Goal: Transaction & Acquisition: Purchase product/service

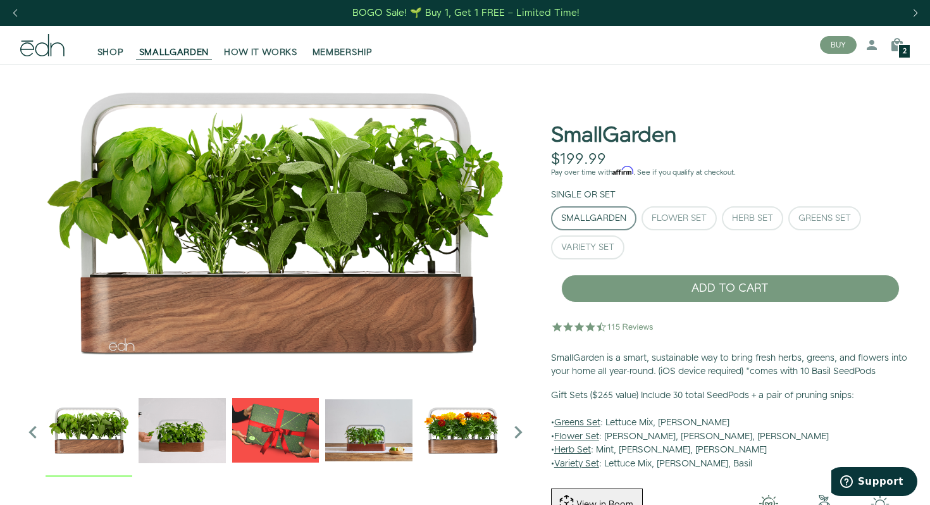
click at [905, 50] on span "2" at bounding box center [905, 51] width 4 height 7
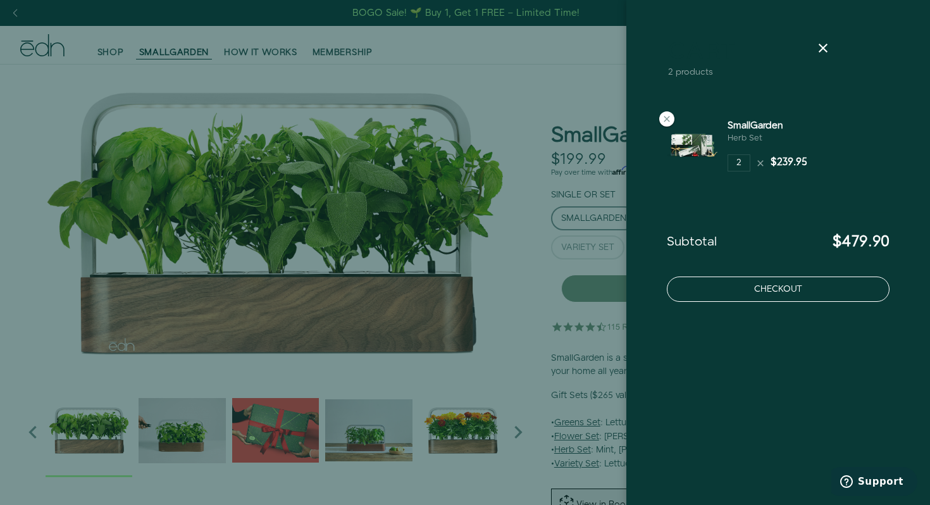
click at [791, 288] on button "Checkout" at bounding box center [778, 289] width 223 height 25
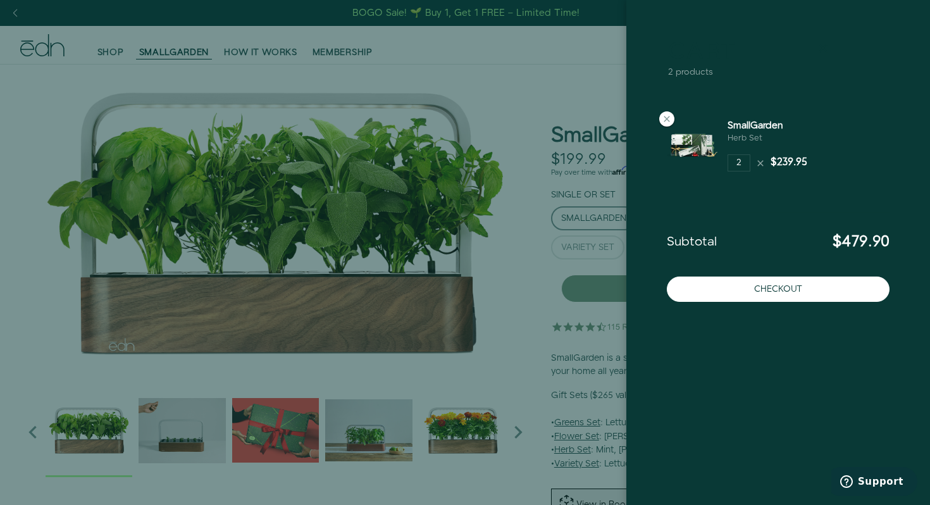
click at [825, 49] on icon at bounding box center [823, 48] width 15 height 15
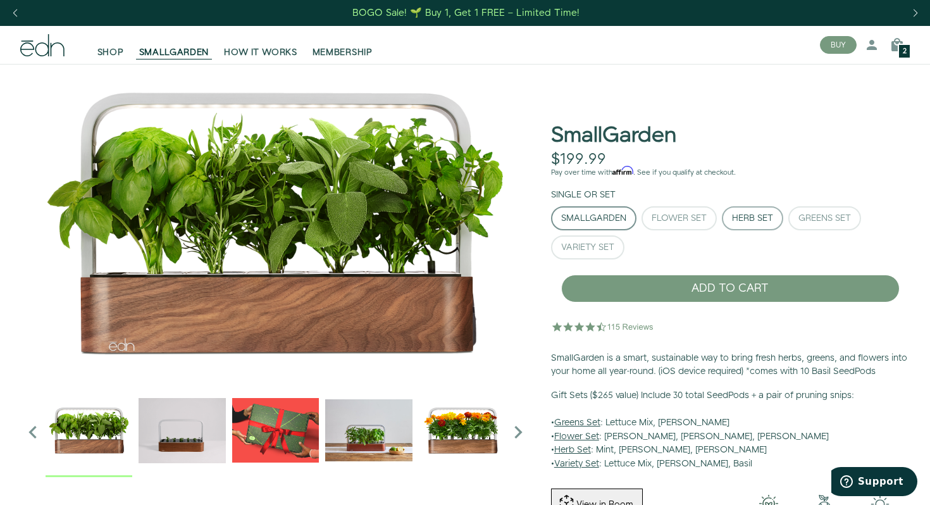
click at [761, 214] on div "Herb Set" at bounding box center [752, 218] width 41 height 9
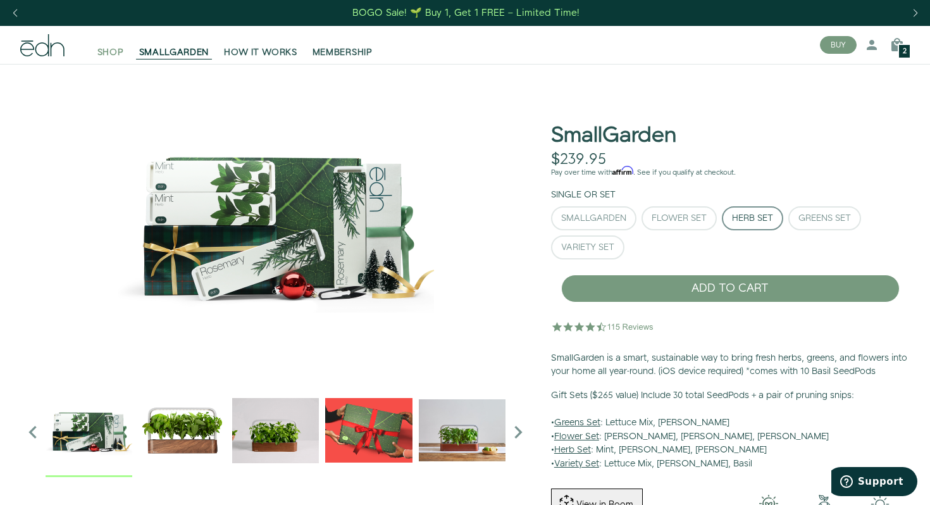
click at [109, 47] on span "SHOP" at bounding box center [110, 52] width 27 height 13
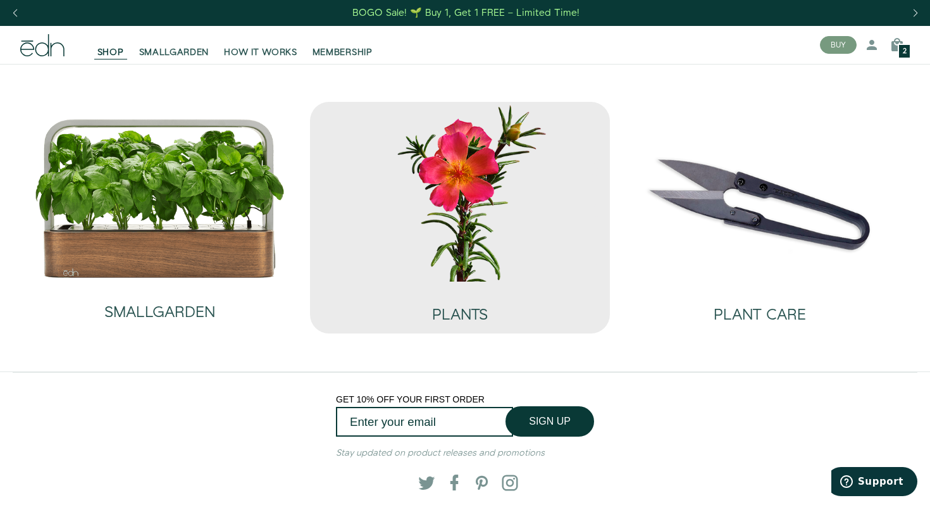
click at [473, 216] on img at bounding box center [460, 192] width 280 height 180
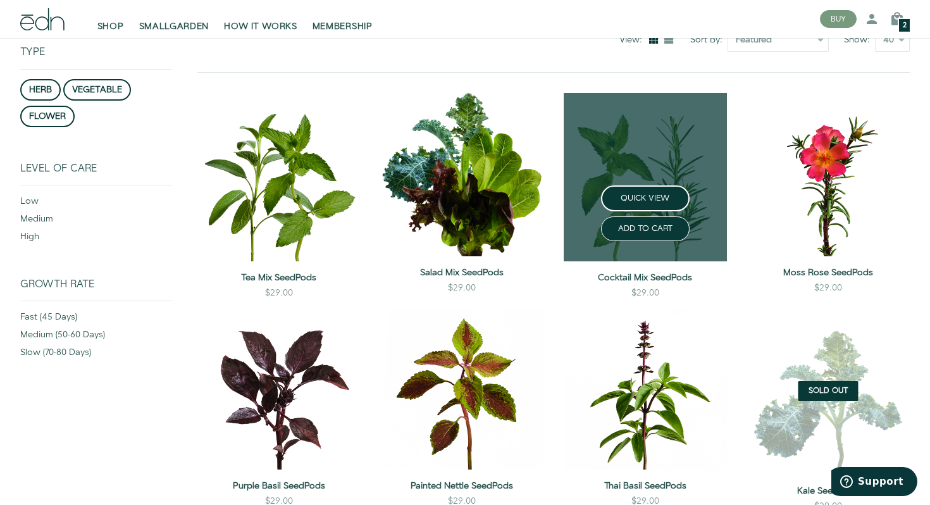
scroll to position [155, 0]
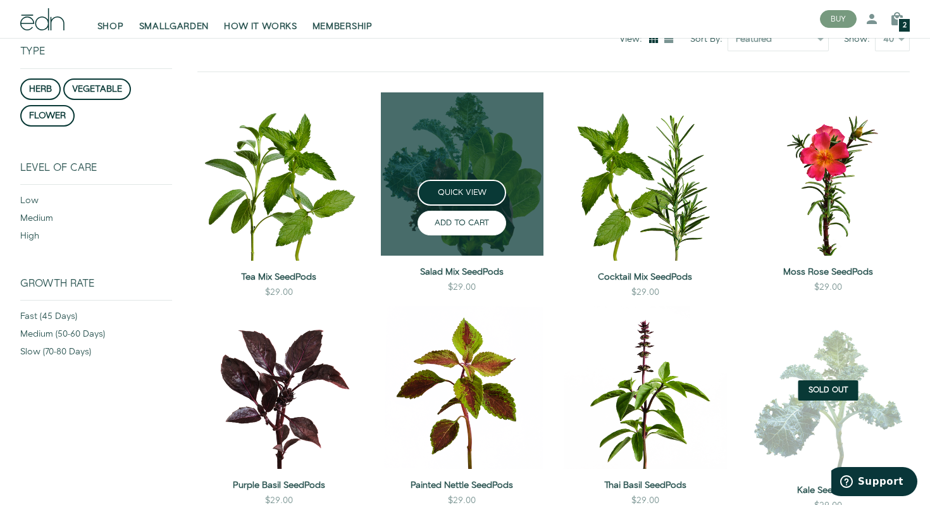
click at [482, 223] on button "ADD TO CART" at bounding box center [462, 223] width 89 height 25
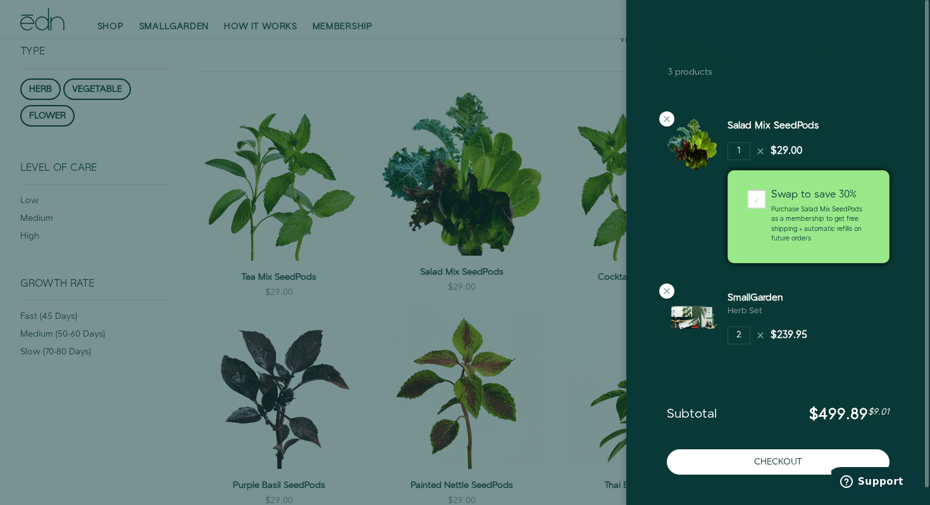
click at [826, 46] on icon at bounding box center [823, 48] width 15 height 15
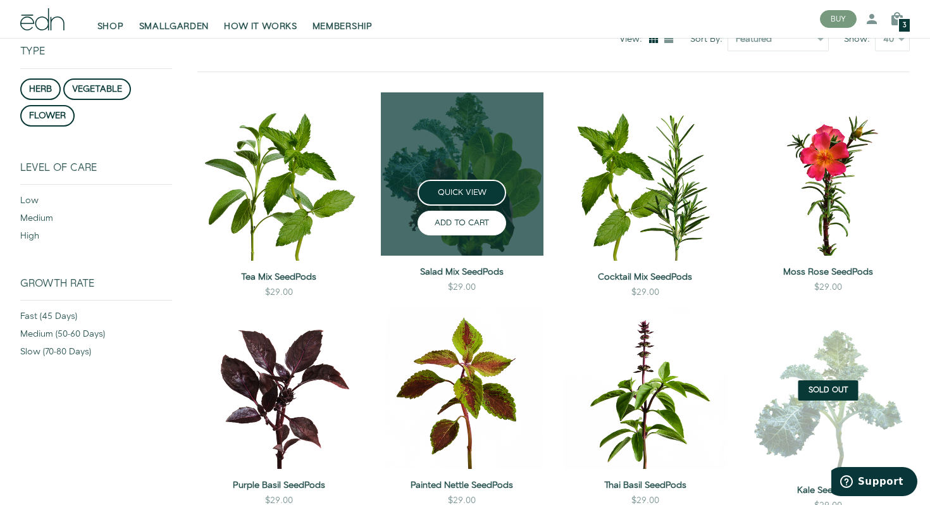
click at [483, 225] on button "ADD TO CART" at bounding box center [462, 223] width 89 height 25
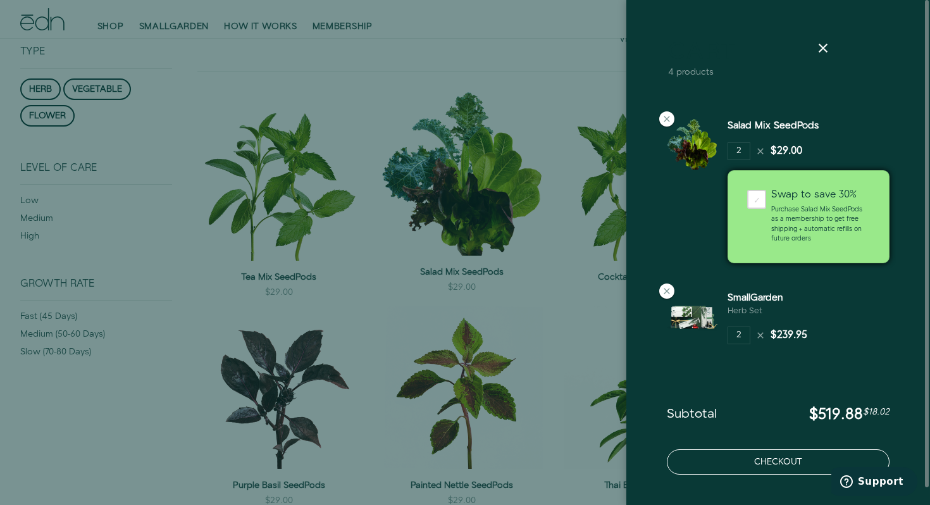
click at [763, 459] on button "Checkout" at bounding box center [778, 461] width 223 height 25
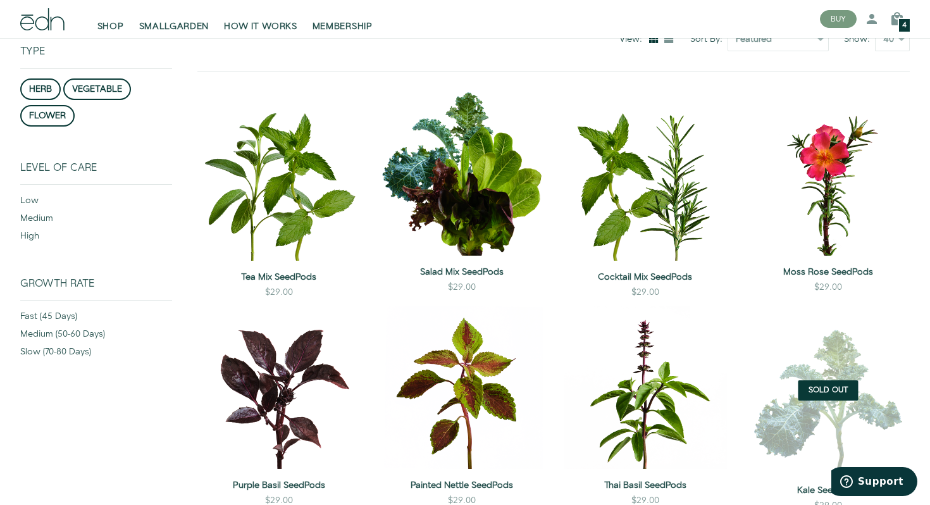
click at [903, 22] on span "4" at bounding box center [905, 25] width 4 height 7
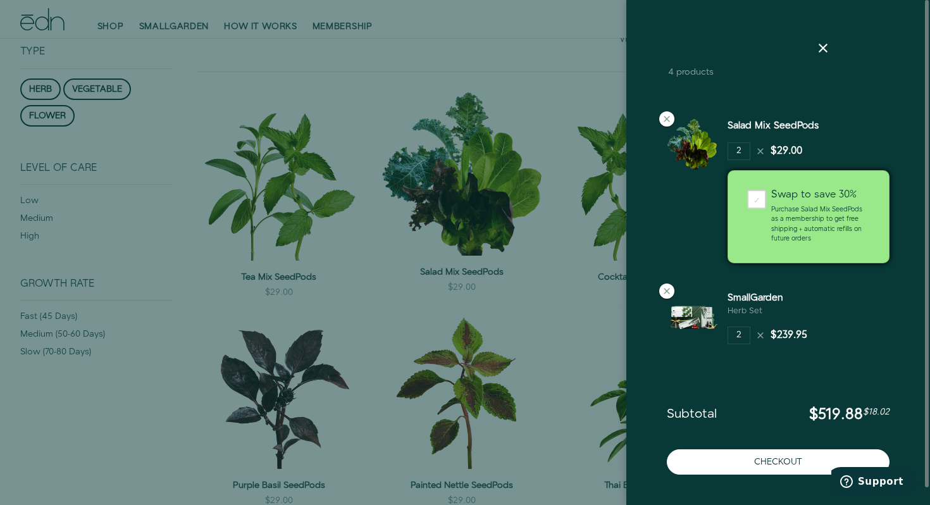
click at [761, 339] on icon at bounding box center [761, 335] width 10 height 10
click at [668, 291] on icon at bounding box center [667, 291] width 10 height 10
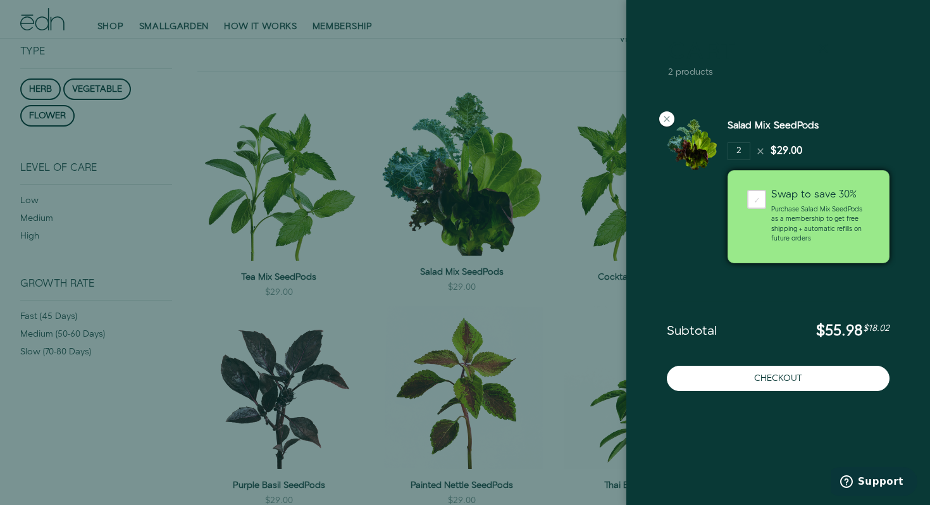
click at [824, 49] on icon at bounding box center [823, 48] width 15 height 15
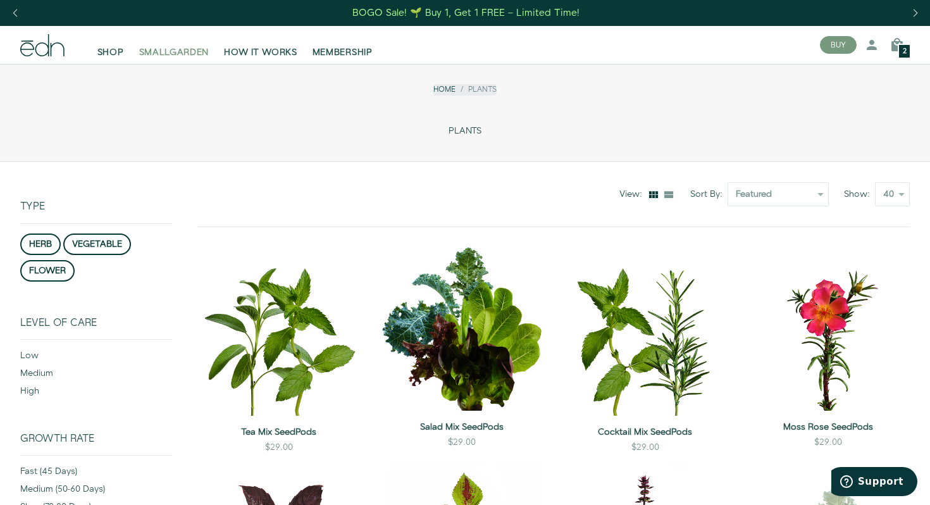
click at [175, 51] on span "SMALLGARDEN" at bounding box center [174, 52] width 70 height 13
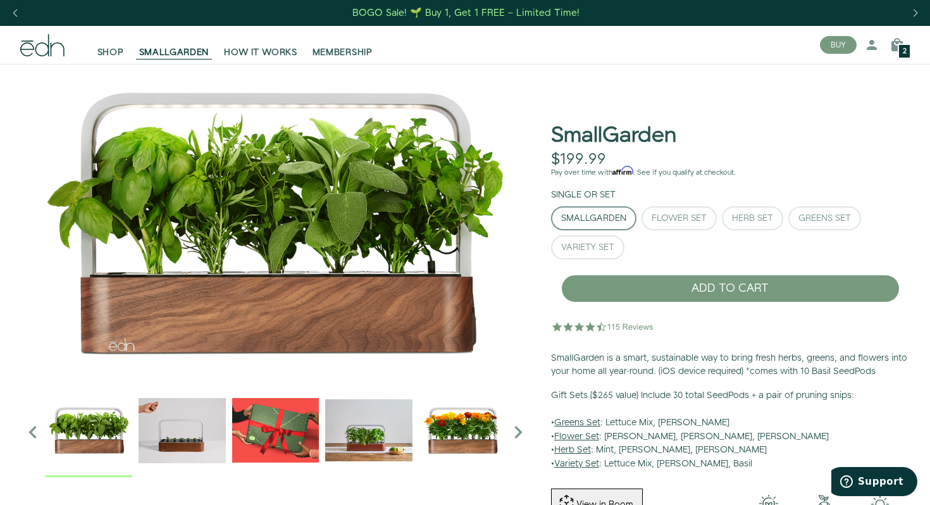
click at [919, 11] on div "Next slide" at bounding box center [915, 13] width 17 height 28
click at [759, 218] on div "Herb Set" at bounding box center [752, 218] width 41 height 9
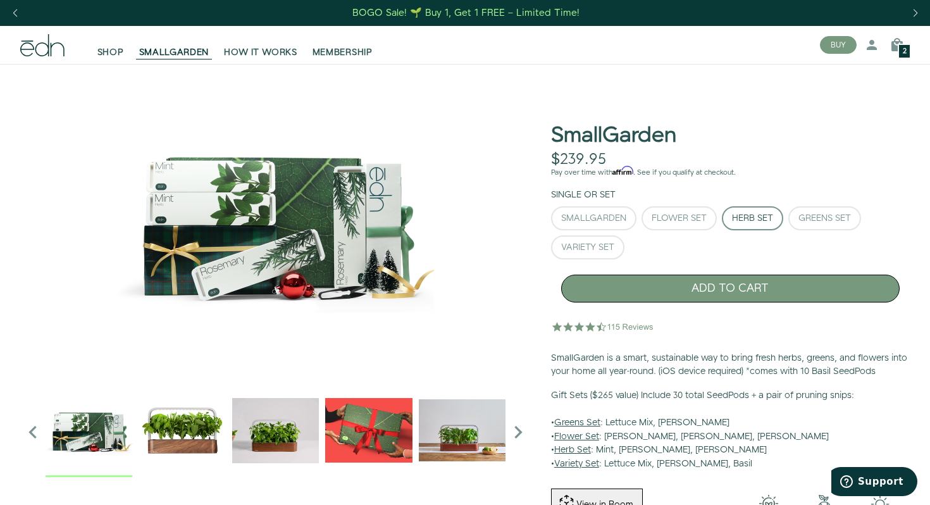
click at [745, 280] on button "ADD TO CART" at bounding box center [730, 289] width 339 height 28
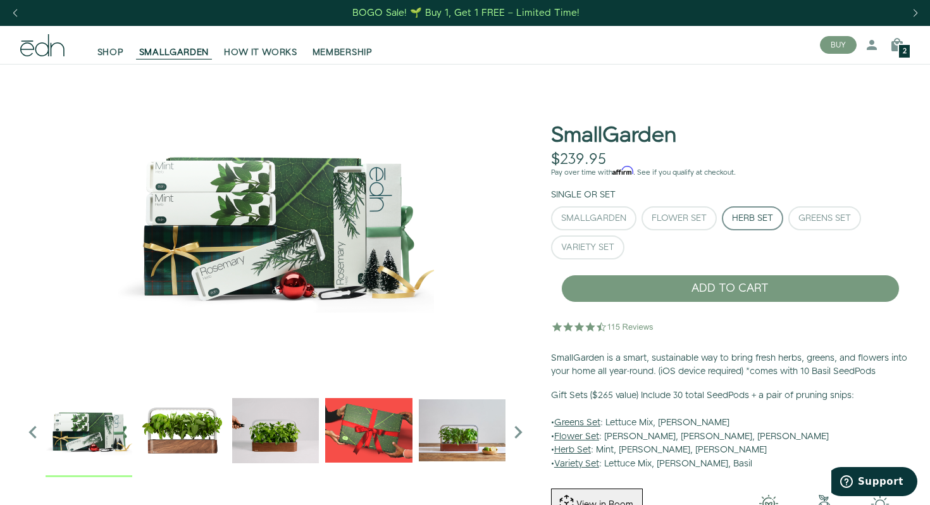
click at [901, 51] on div "2" at bounding box center [904, 51] width 13 height 15
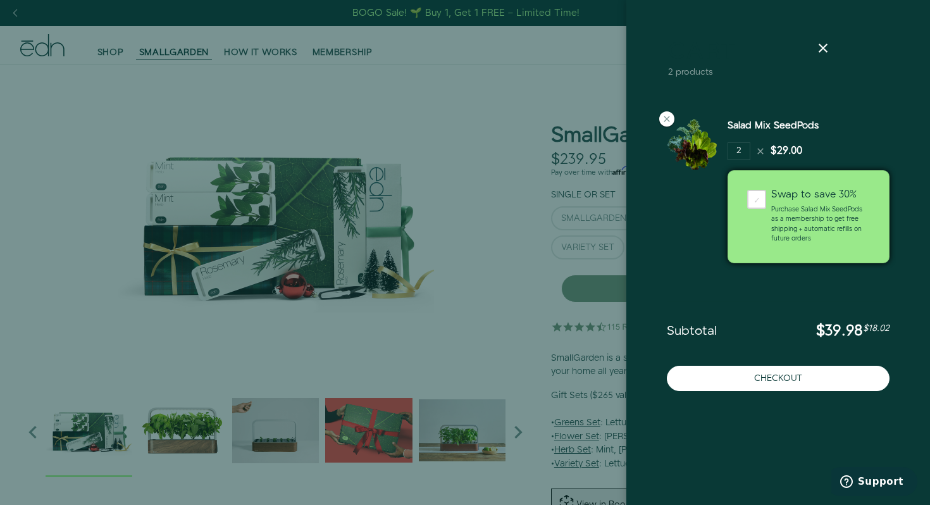
click at [763, 150] on icon at bounding box center [761, 151] width 10 height 10
click at [761, 153] on icon at bounding box center [761, 151] width 10 height 10
click at [826, 51] on icon at bounding box center [823, 48] width 15 height 15
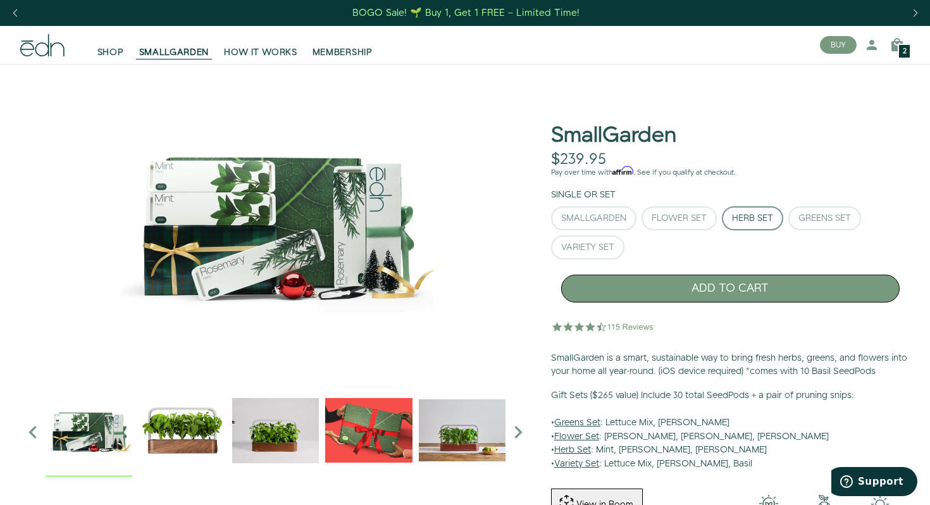
click at [739, 285] on button "ADD TO CART" at bounding box center [730, 289] width 339 height 28
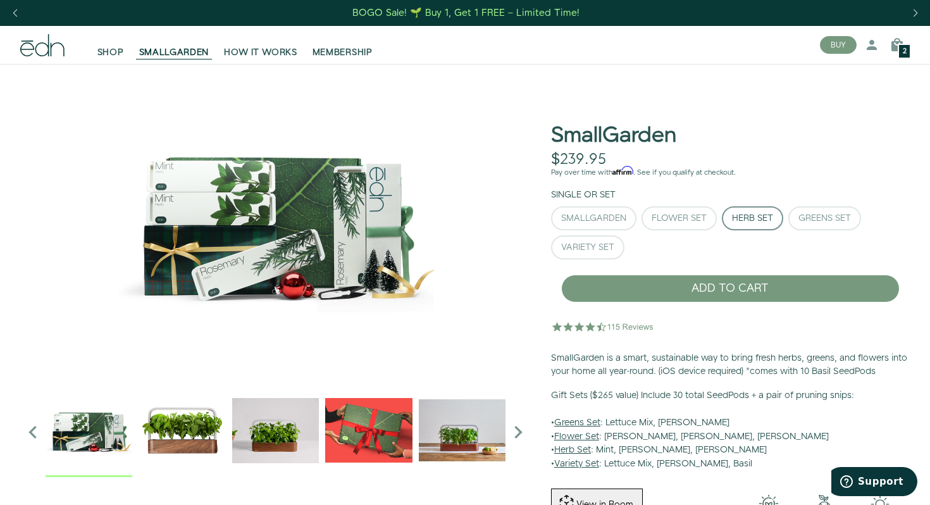
click at [469, 428] on img "4 / 6" at bounding box center [462, 430] width 87 height 87
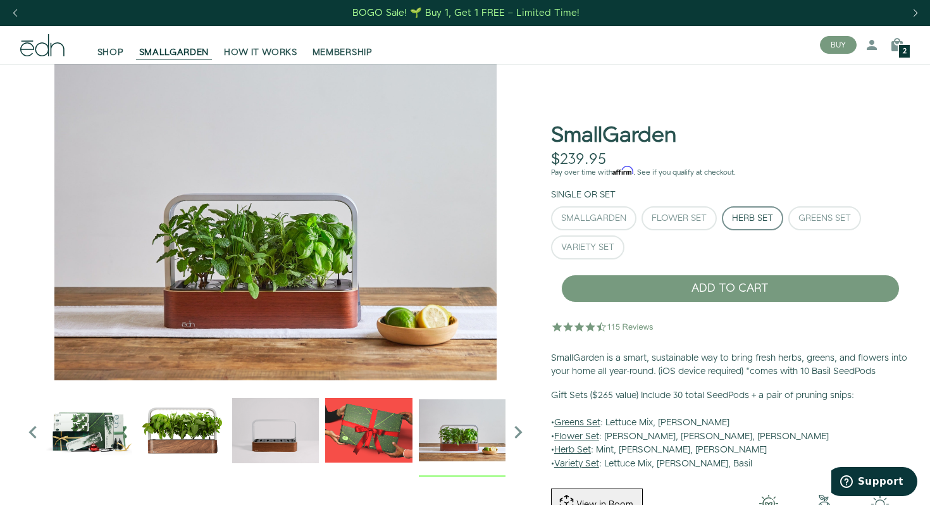
click at [519, 430] on icon "Next slide" at bounding box center [518, 432] width 25 height 25
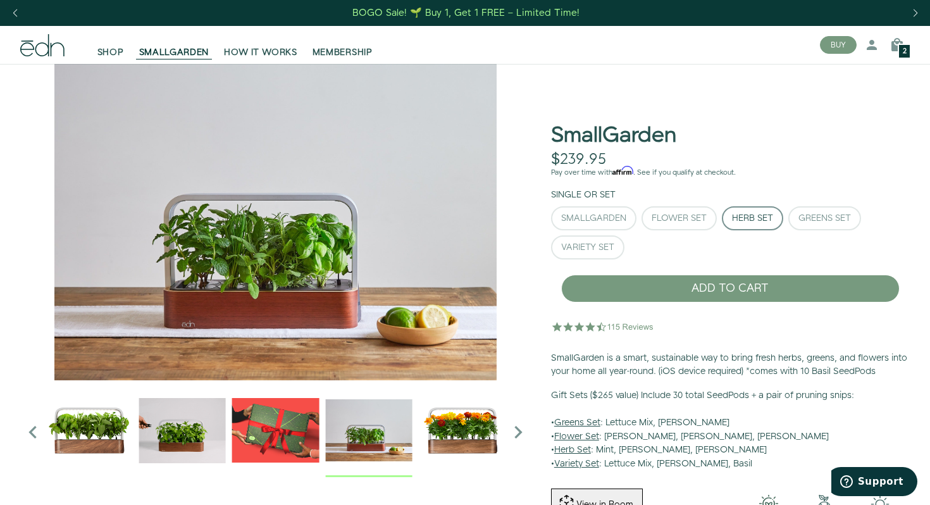
click at [473, 433] on img "5 / 6" at bounding box center [462, 430] width 87 height 87
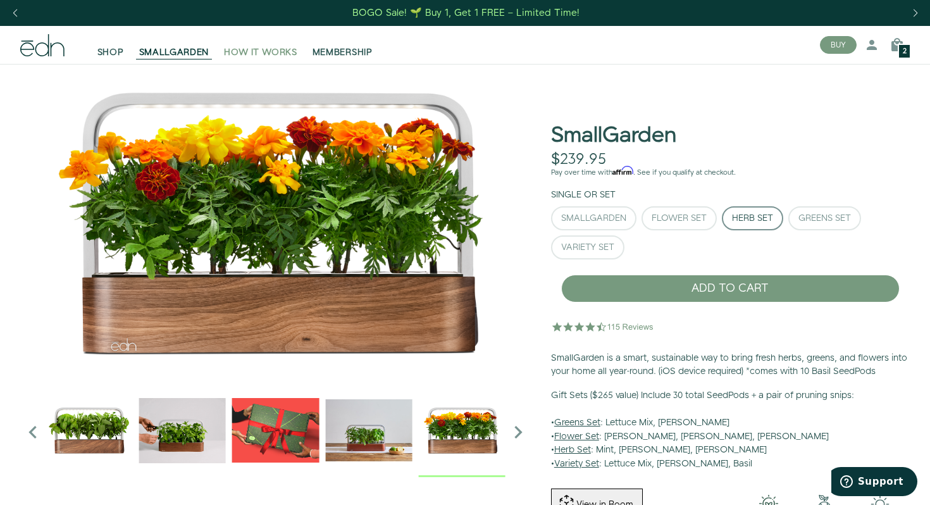
click at [270, 53] on span "HOW IT WORKS" at bounding box center [260, 52] width 73 height 13
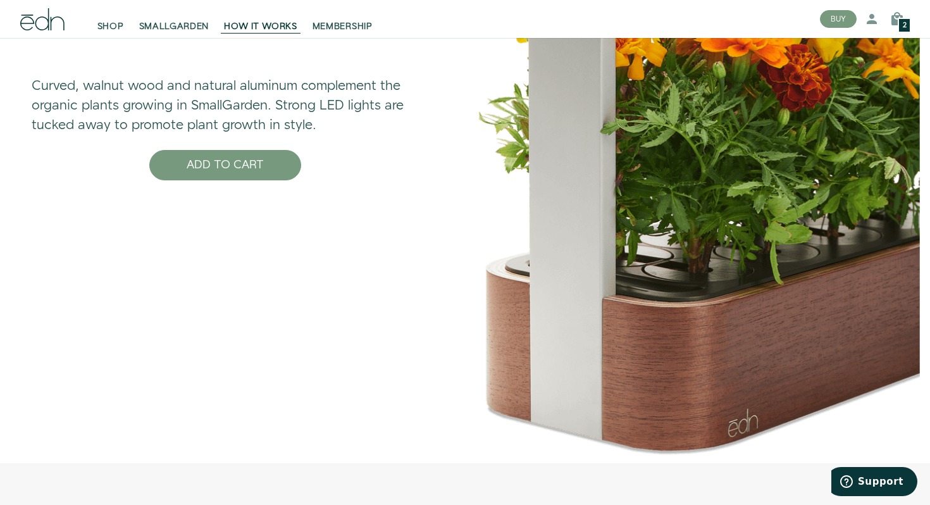
scroll to position [4215, 0]
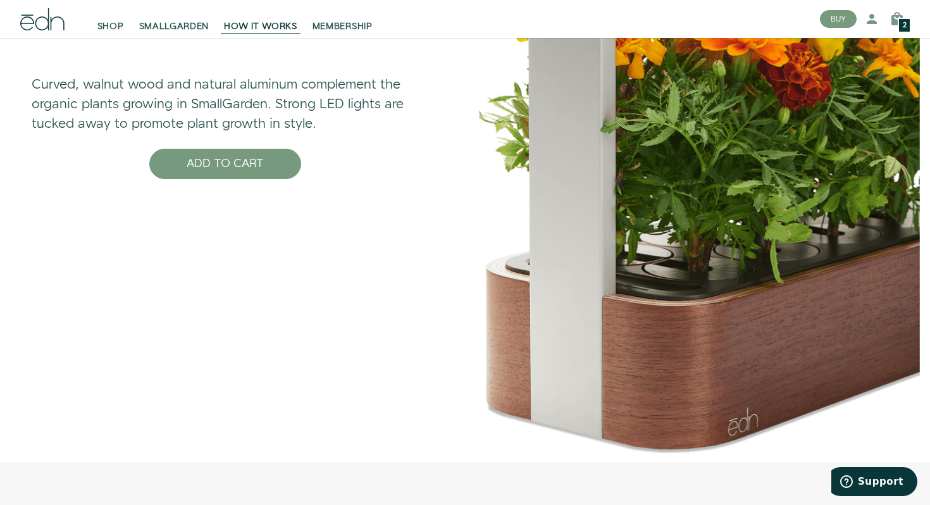
click at [827, 272] on img at bounding box center [695, 124] width 450 height 676
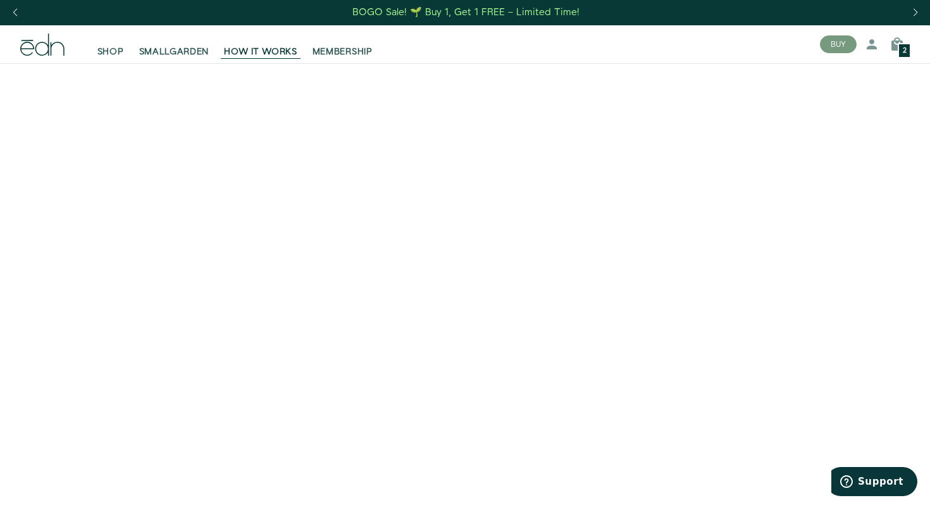
scroll to position [0, 0]
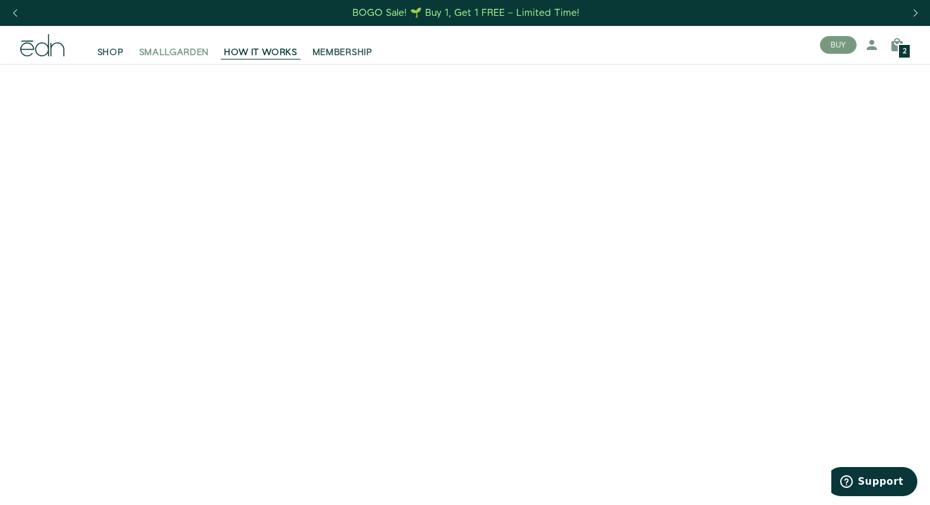
click at [178, 52] on span "SMALLGARDEN" at bounding box center [174, 52] width 70 height 13
